Goal: Find specific page/section: Find specific page/section

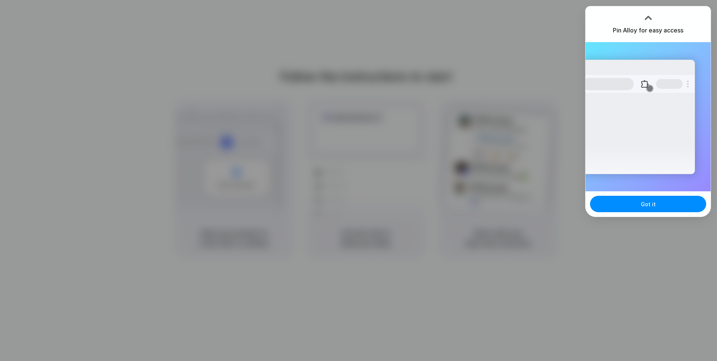
click at [340, 66] on div at bounding box center [358, 180] width 717 height 361
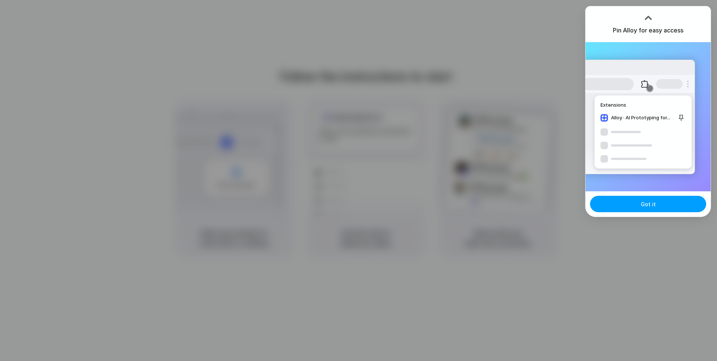
click at [652, 210] on button "Got it" at bounding box center [648, 204] width 116 height 16
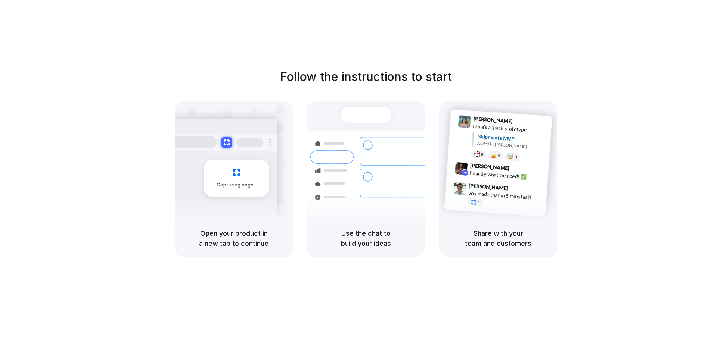
click at [648, 75] on div "Follow the instructions to start Capturing page Open your product in a new tab …" at bounding box center [365, 163] width 717 height 190
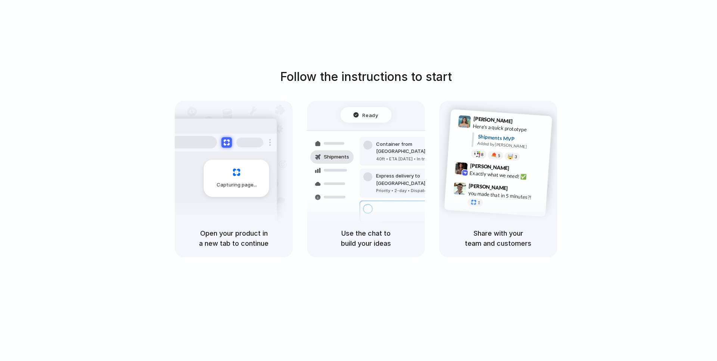
click at [358, 181] on div at bounding box center [358, 181] width 0 height 0
